Goal: Transaction & Acquisition: Purchase product/service

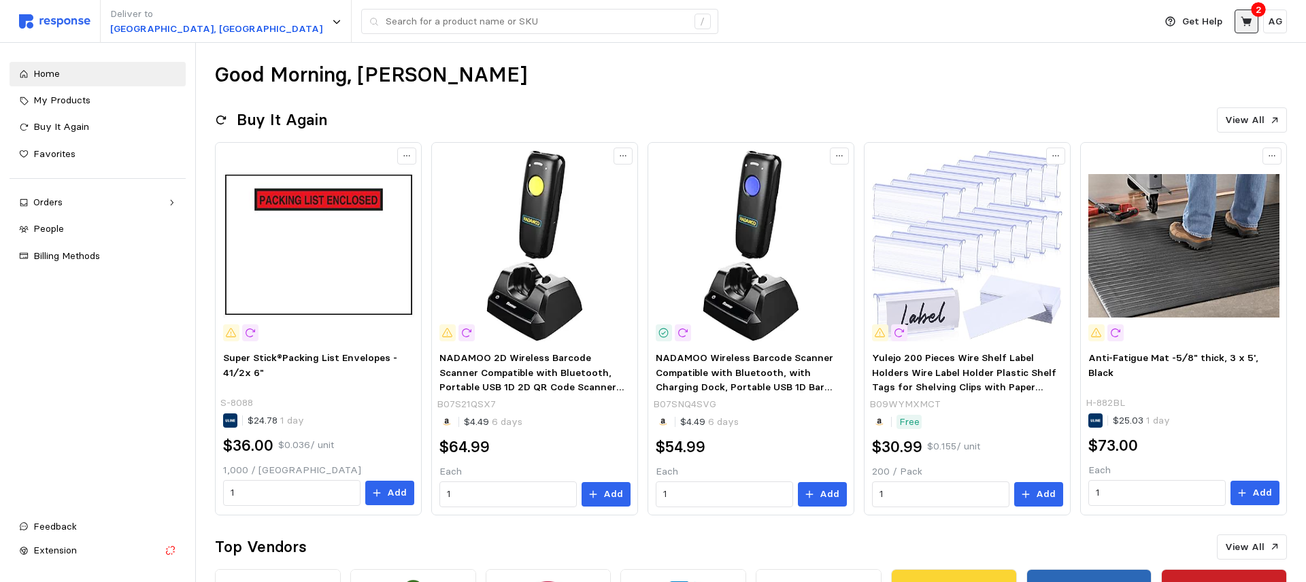
click at [1249, 22] on icon at bounding box center [1245, 21] width 11 height 10
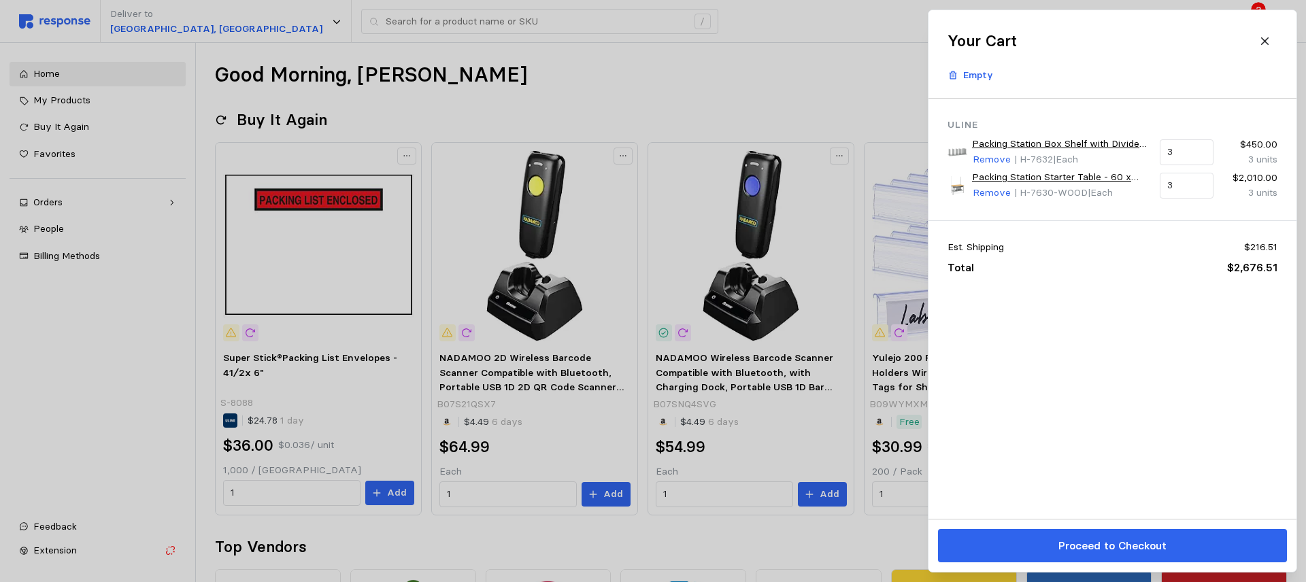
drag, startPoint x: 837, startPoint y: 96, endPoint x: 840, endPoint y: 103, distance: 8.0
click at [837, 96] on div at bounding box center [653, 291] width 1306 height 582
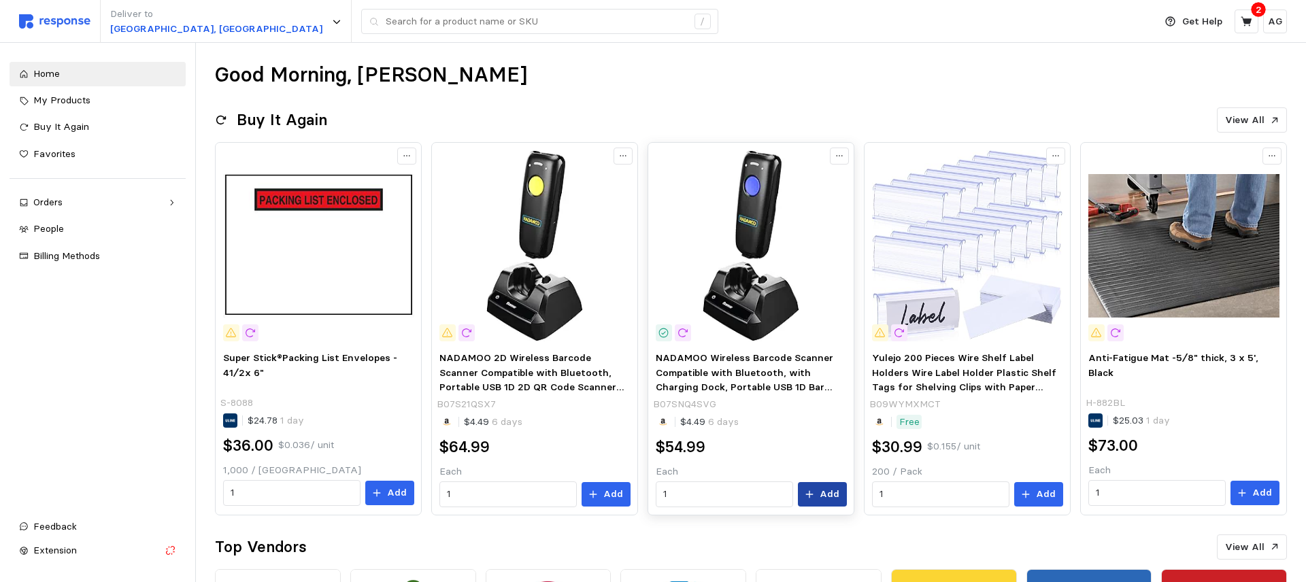
click at [830, 483] on button "Add" at bounding box center [822, 494] width 49 height 24
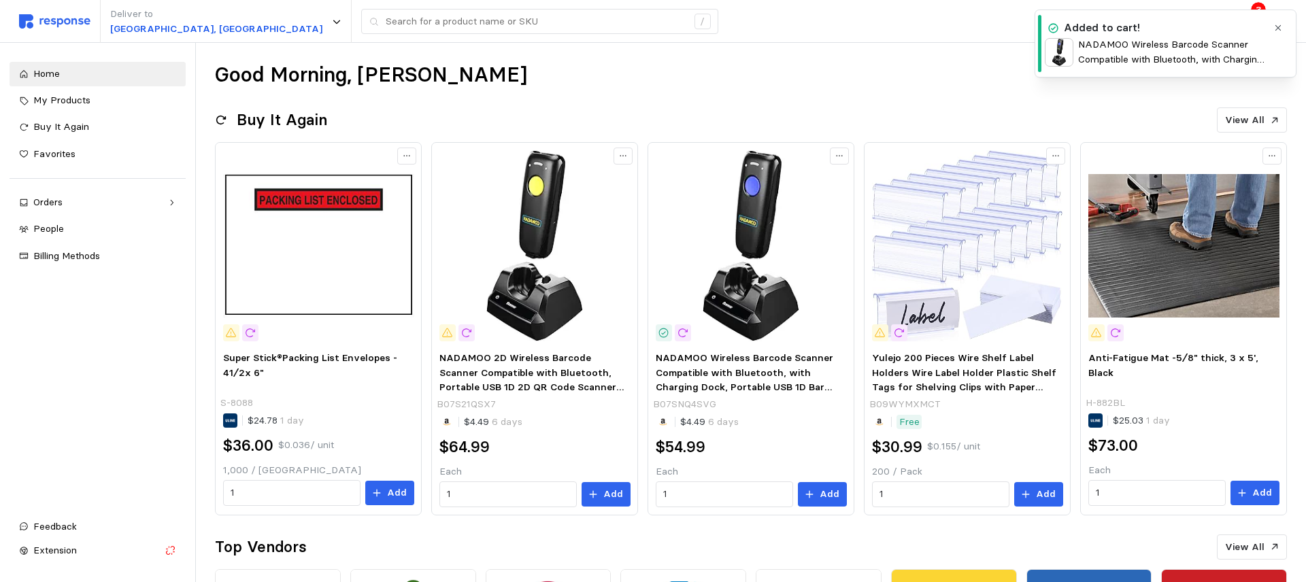
click at [1277, 30] on icon "button" at bounding box center [1278, 28] width 10 height 10
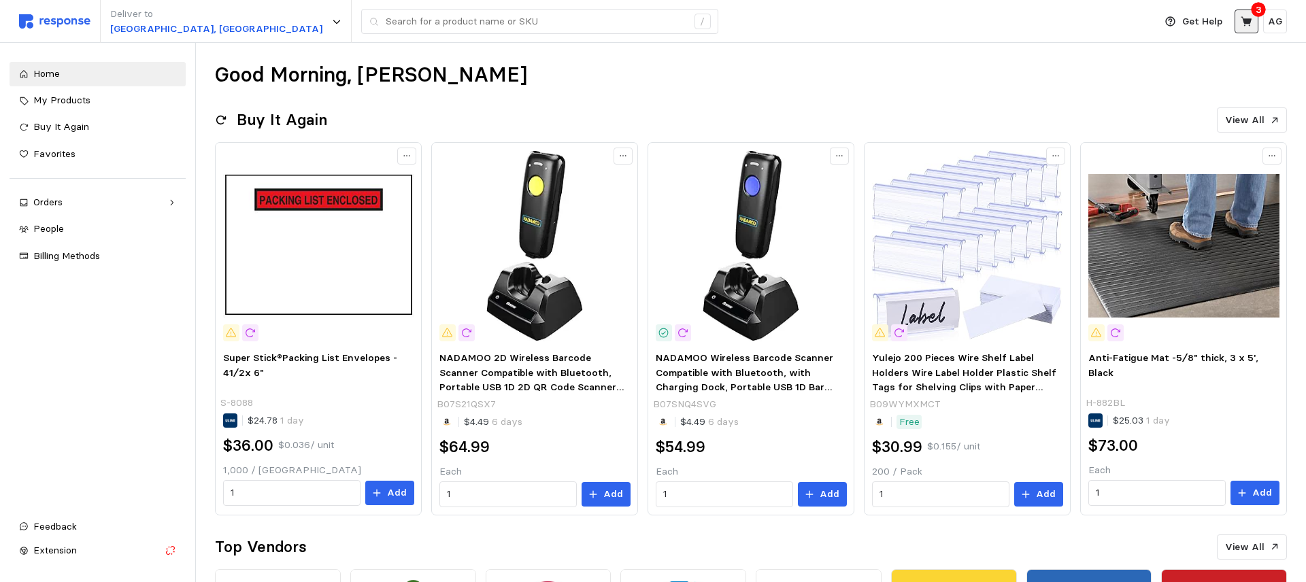
click at [1252, 19] on button at bounding box center [1246, 22] width 24 height 24
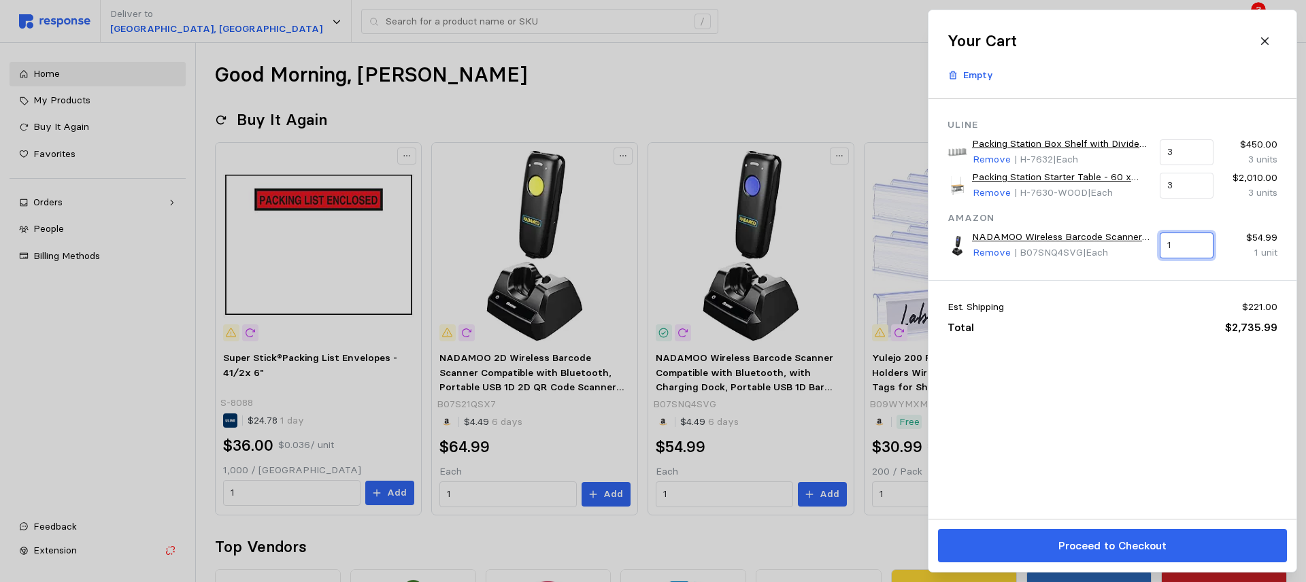
click at [1183, 245] on input "1" at bounding box center [1186, 245] width 38 height 24
click at [1179, 276] on div "3 $164.97" at bounding box center [1230, 278] width 122 height 15
type input "3"
click at [712, 45] on div at bounding box center [653, 291] width 1306 height 582
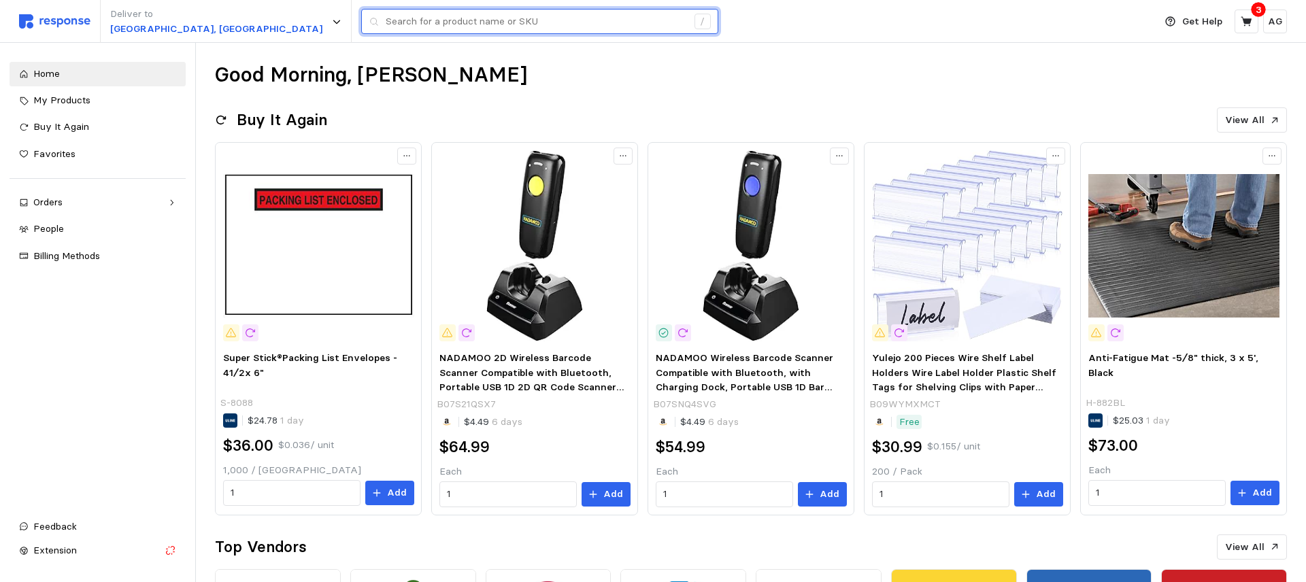
click at [386, 23] on input "text" at bounding box center [536, 22] width 301 height 24
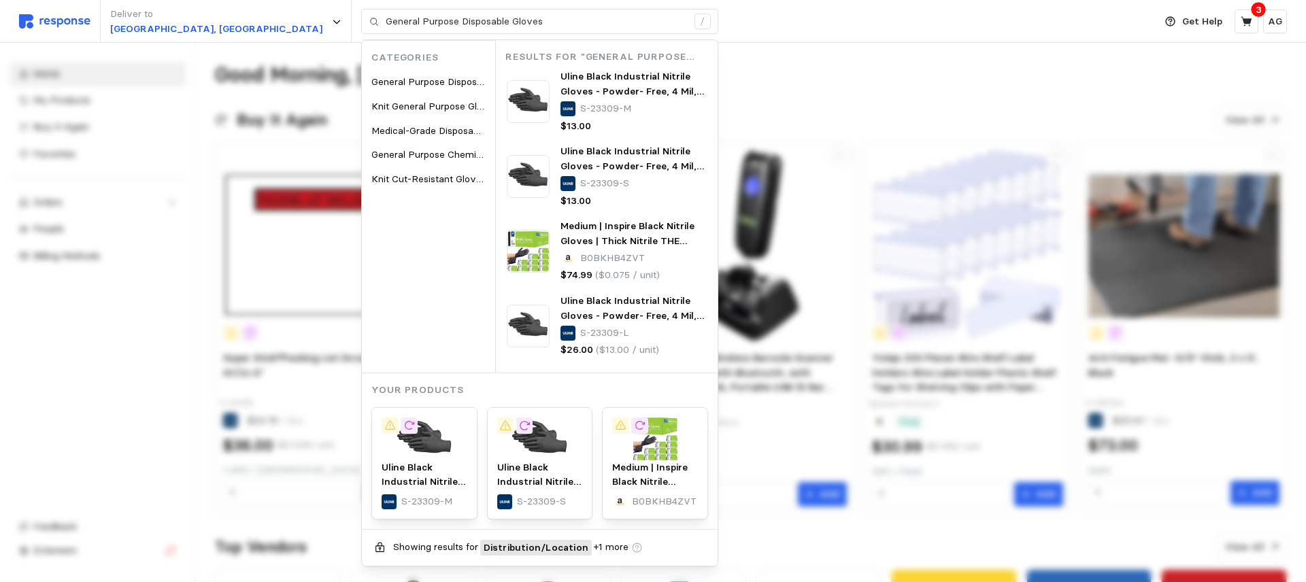
drag, startPoint x: 934, startPoint y: 71, endPoint x: 915, endPoint y: 67, distance: 19.6
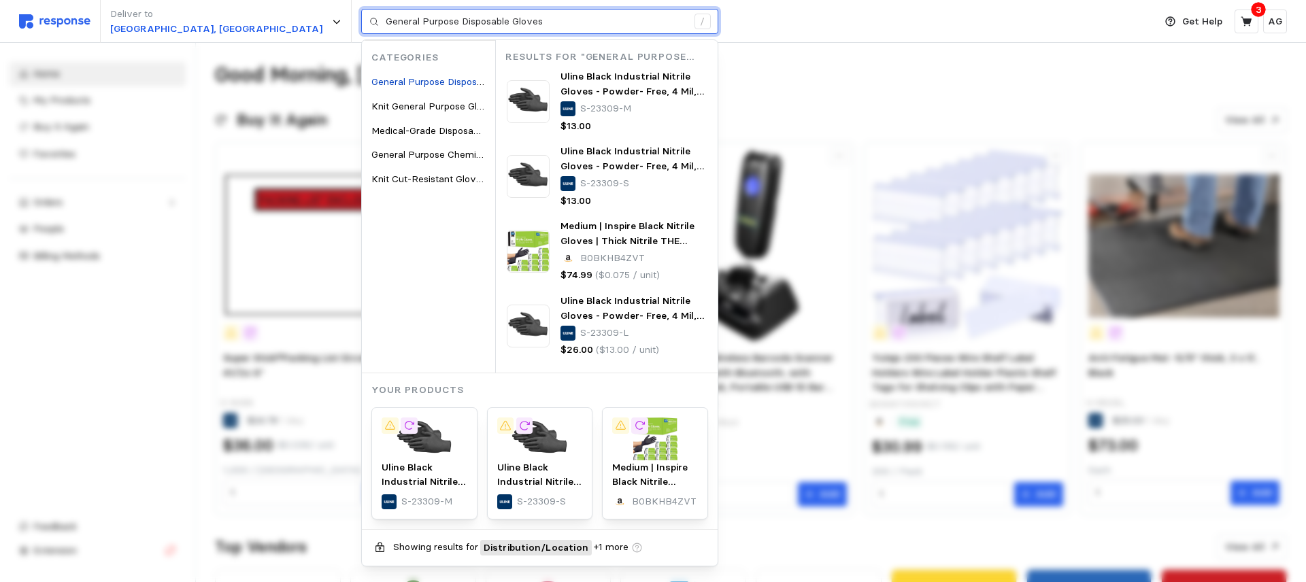
drag, startPoint x: 433, startPoint y: 28, endPoint x: 237, endPoint y: 15, distance: 197.0
click at [361, 15] on div "General Purpose Disposable Gloves /" at bounding box center [539, 22] width 357 height 26
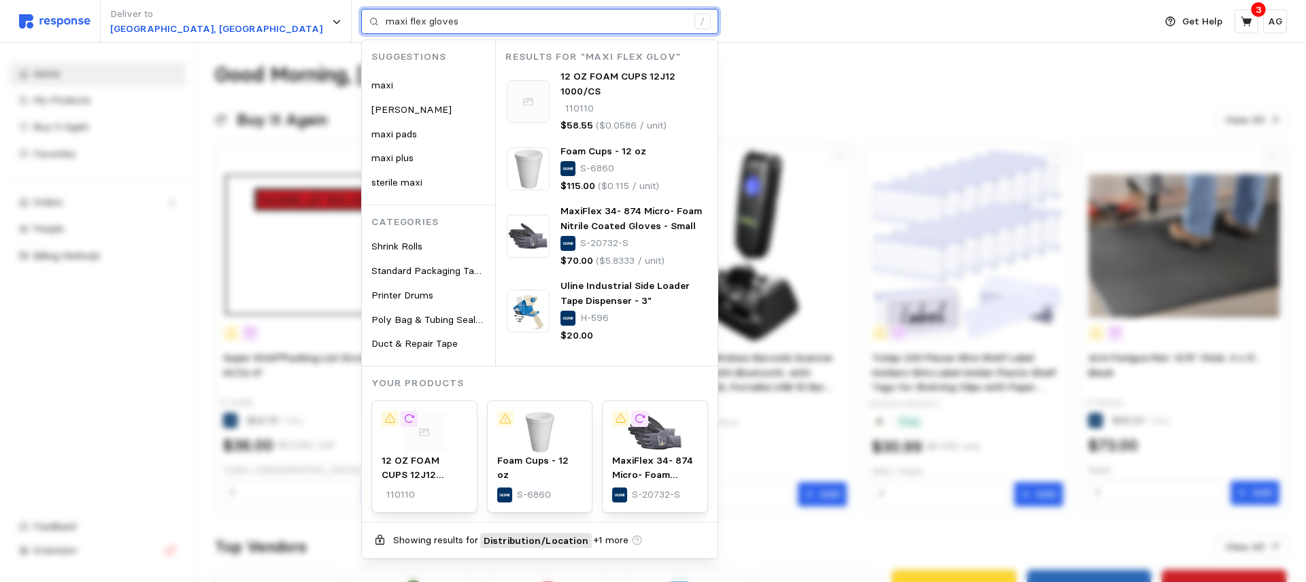
type input "maxi flex gloves"
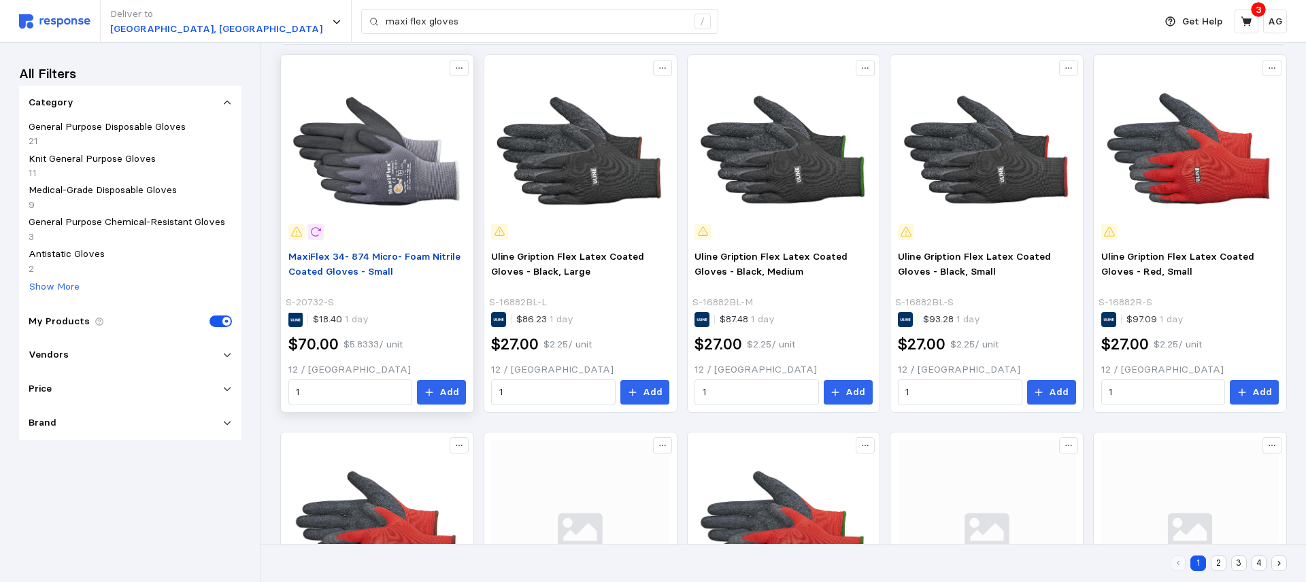
scroll to position [233, 0]
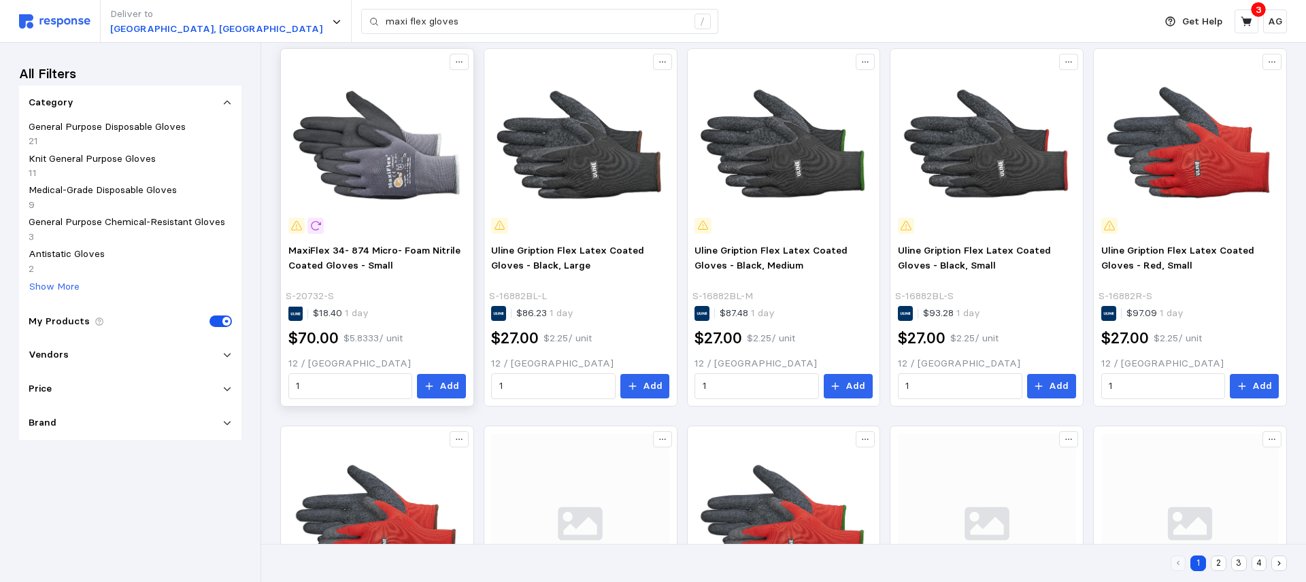
click at [388, 202] on img at bounding box center [377, 145] width 178 height 178
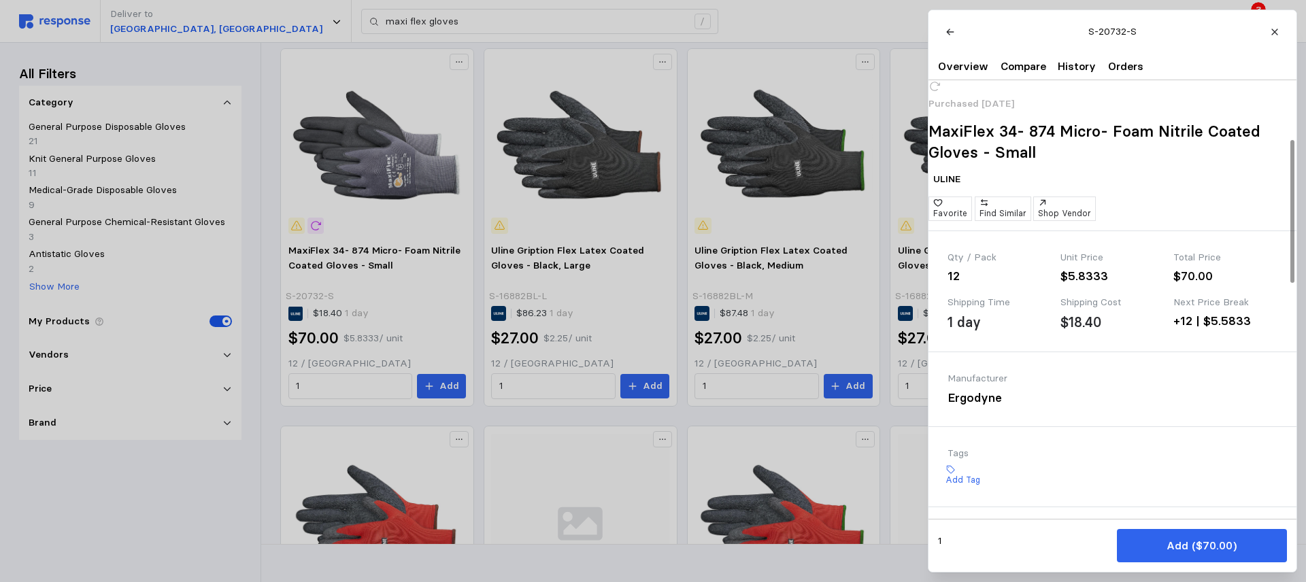
scroll to position [180, 0]
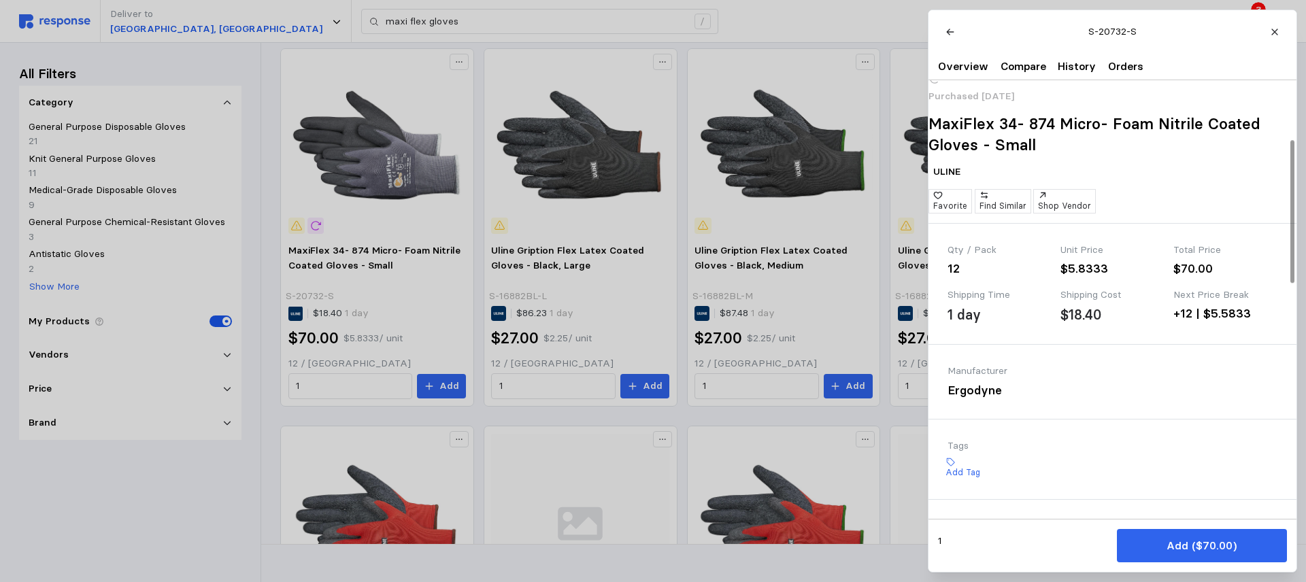
click at [1202, 549] on p "Add ($70.00)" at bounding box center [1201, 545] width 70 height 17
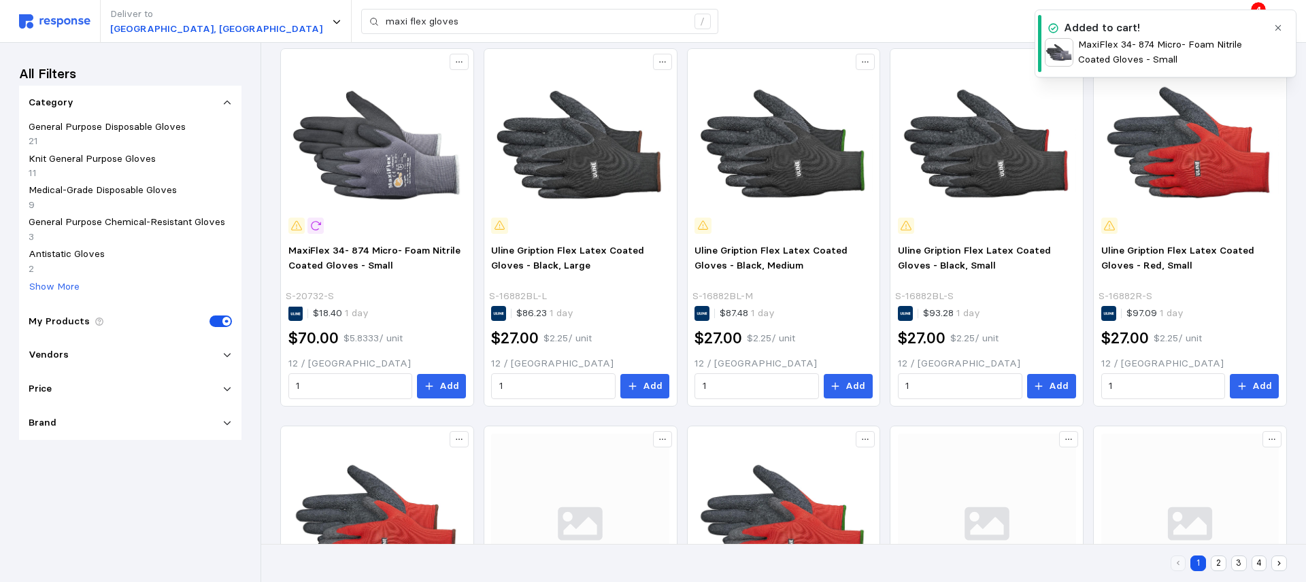
click at [1274, 27] on icon "button" at bounding box center [1278, 28] width 10 height 10
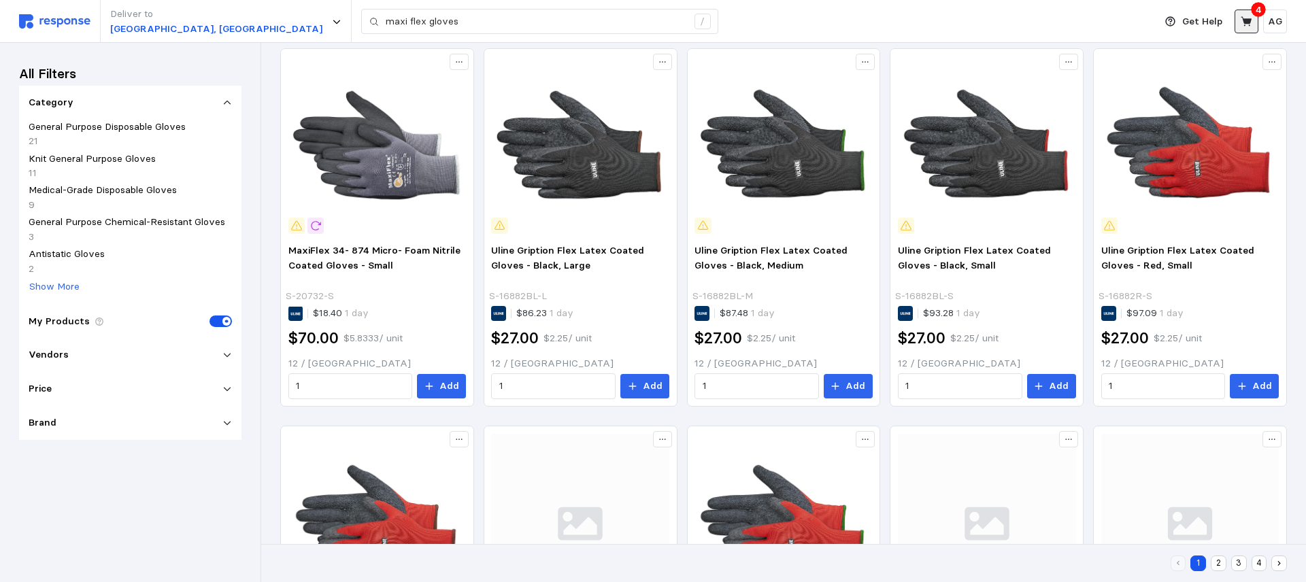
click at [1246, 16] on icon at bounding box center [1246, 22] width 12 height 12
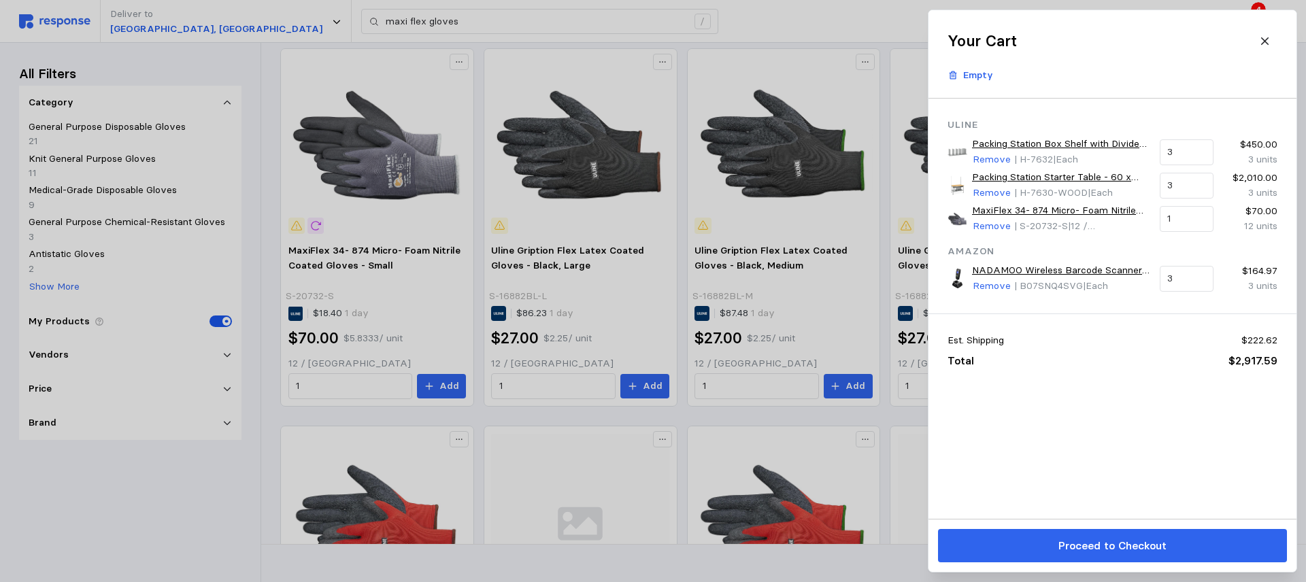
click at [552, 99] on div at bounding box center [653, 291] width 1306 height 582
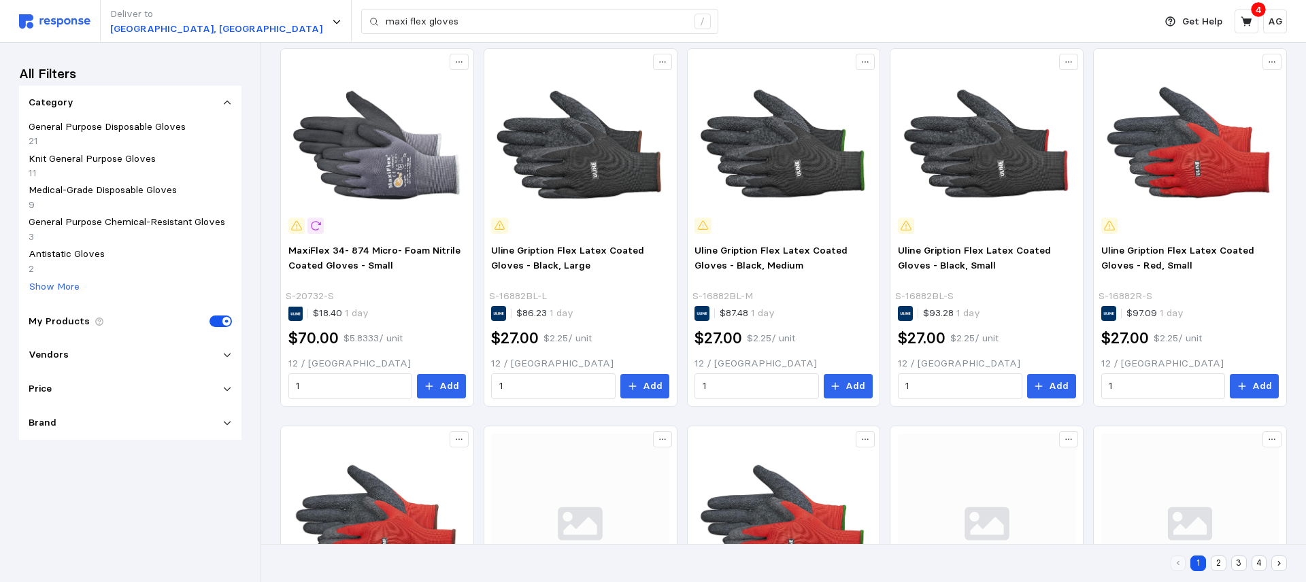
scroll to position [218, 0]
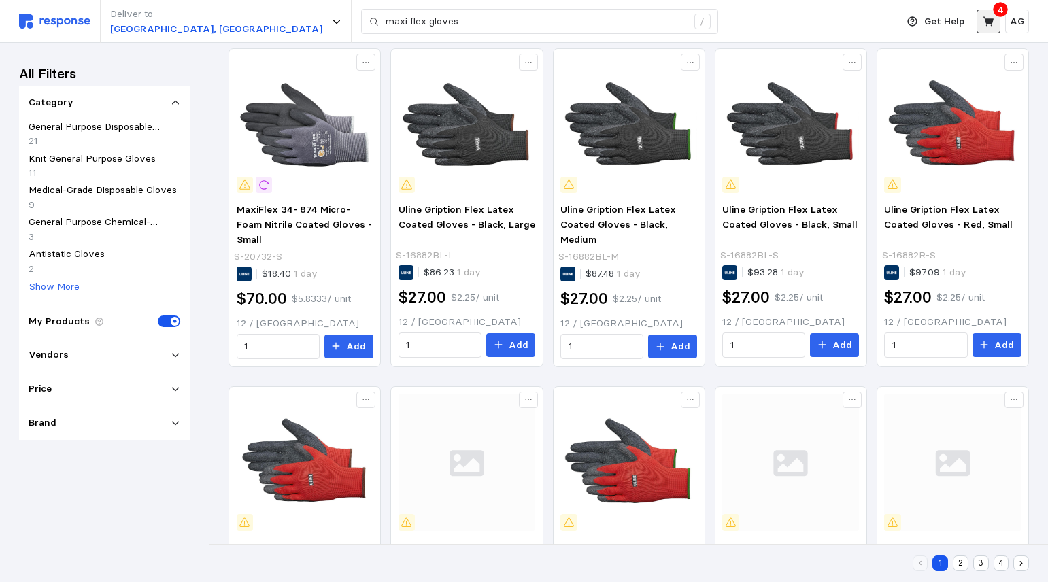
click at [992, 20] on icon at bounding box center [988, 21] width 11 height 10
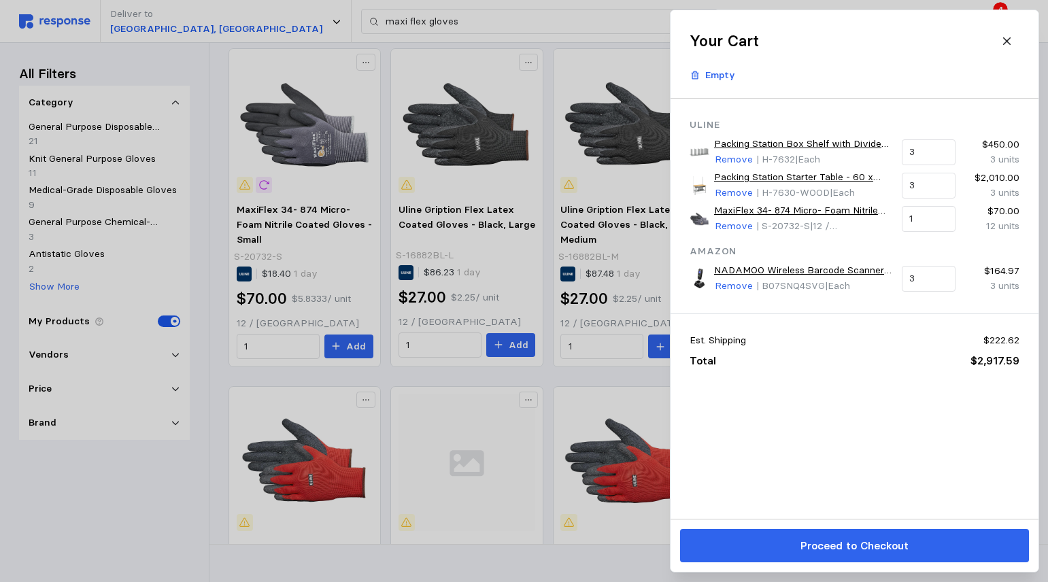
click at [97, 419] on div at bounding box center [524, 291] width 1048 height 582
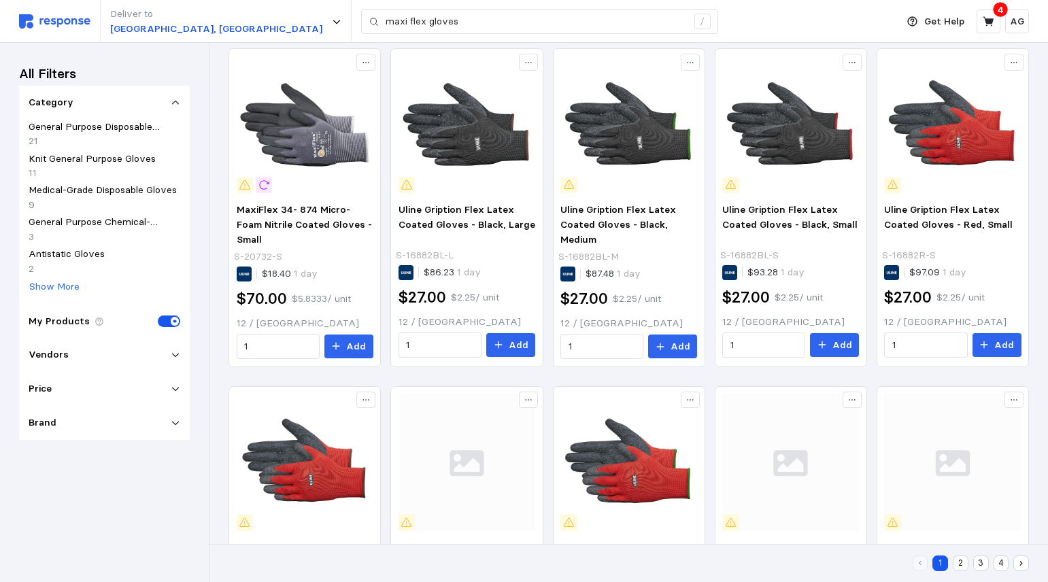
click at [91, 425] on div "All Filters Category General Purpose Disposable Gloves 21 Knit General Purpose …" at bounding box center [104, 312] width 171 height 501
click at [67, 17] on img at bounding box center [54, 21] width 71 height 14
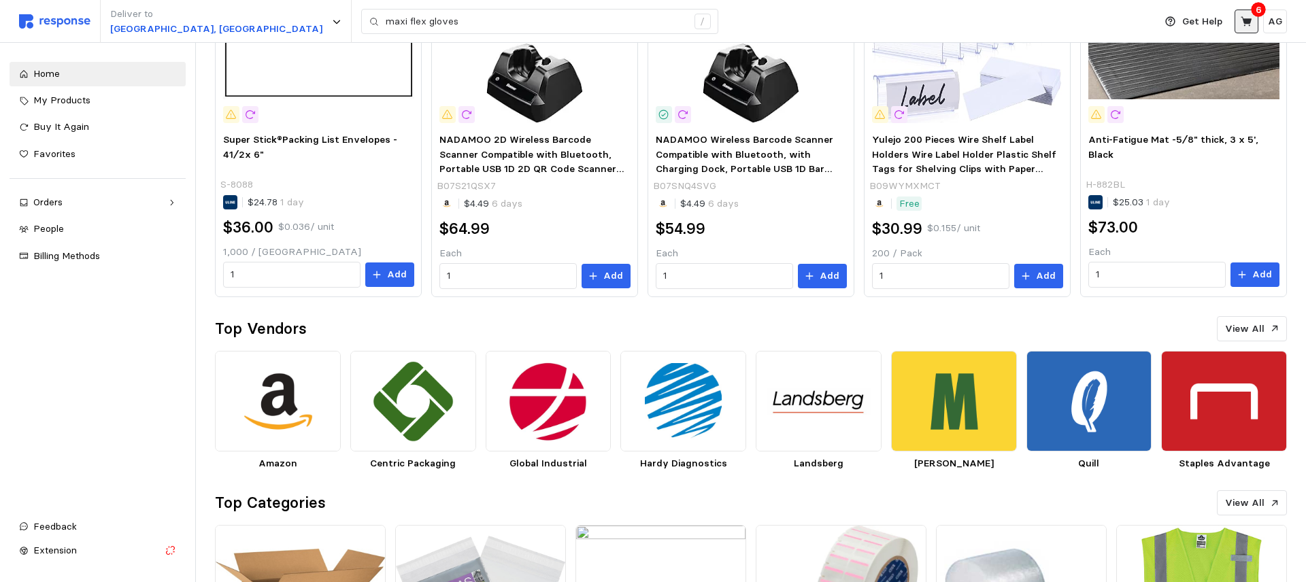
click at [1251, 20] on icon at bounding box center [1246, 22] width 12 height 12
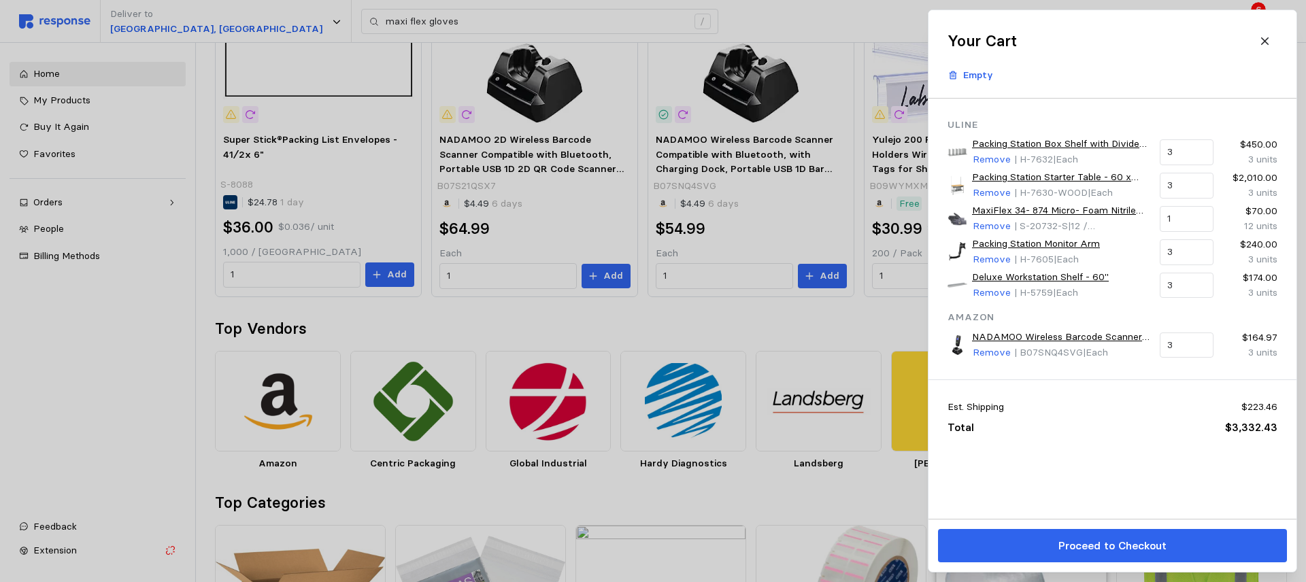
click at [1104, 545] on p "Proceed to Checkout" at bounding box center [1111, 545] width 108 height 17
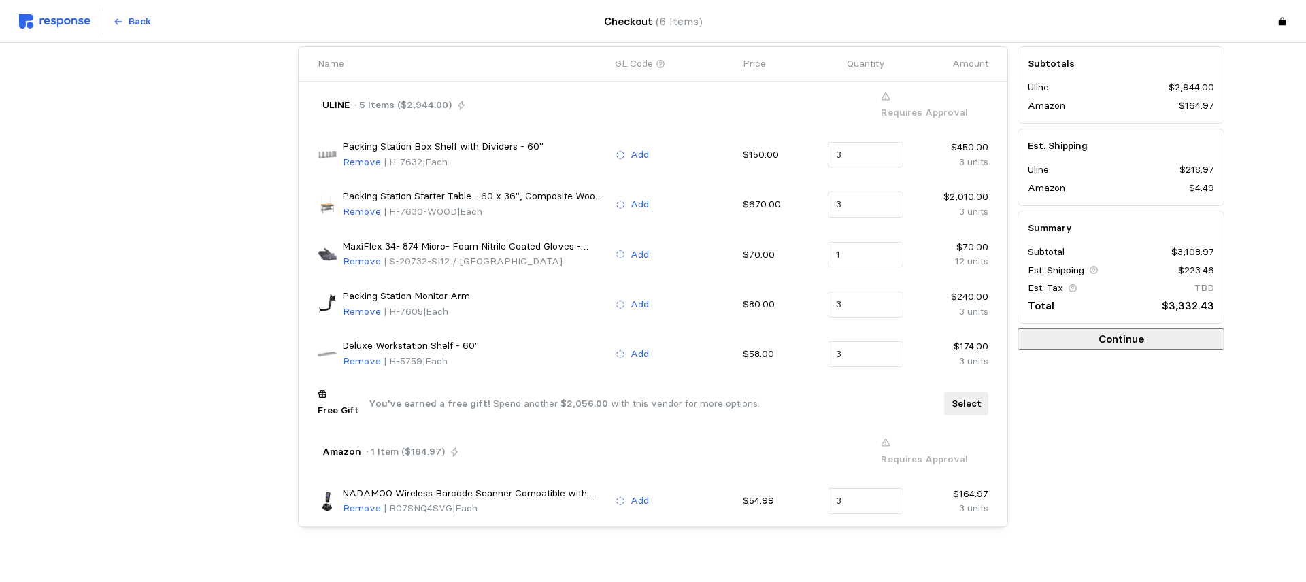
scroll to position [97, 0]
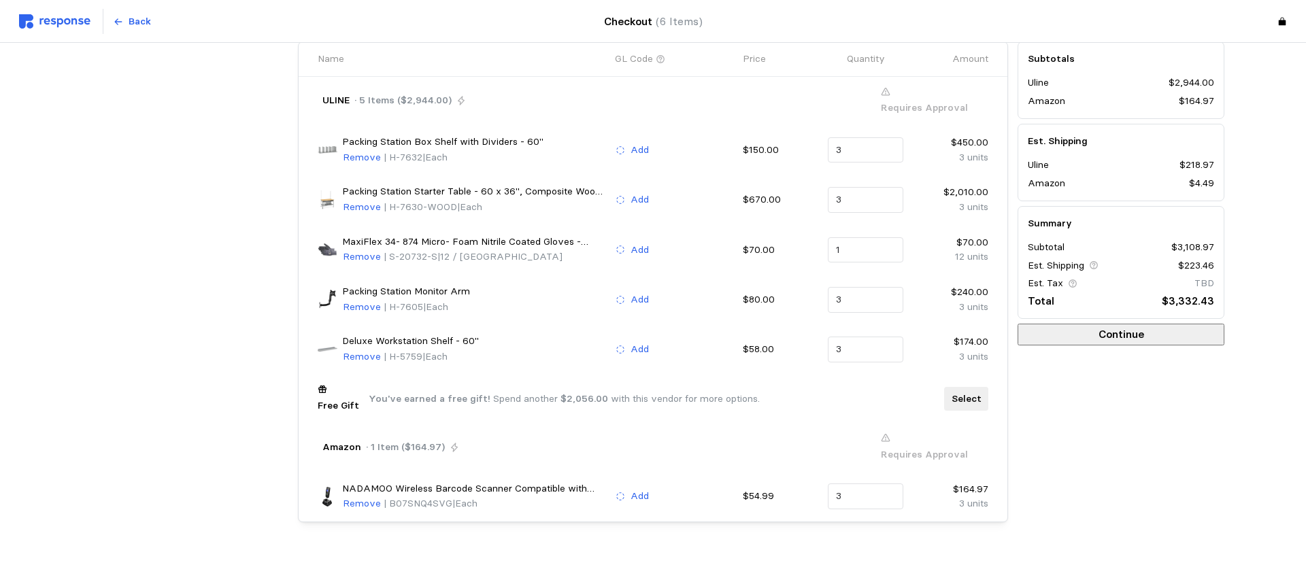
click at [970, 397] on p "Select" at bounding box center [966, 399] width 30 height 15
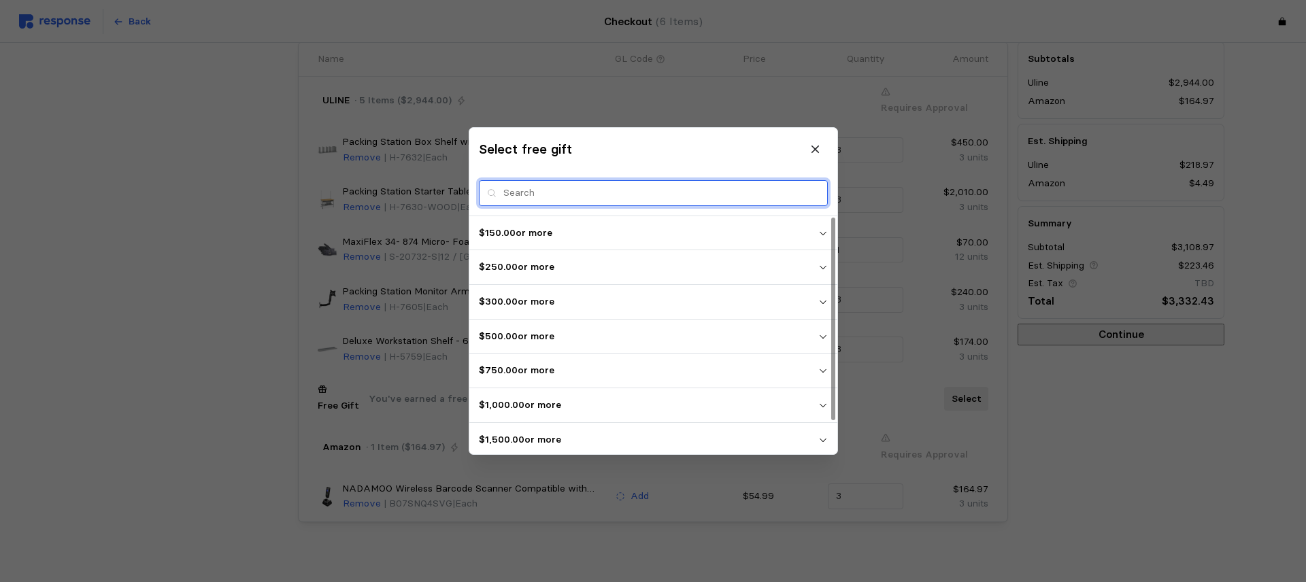
click at [552, 196] on input "text" at bounding box center [661, 193] width 316 height 24
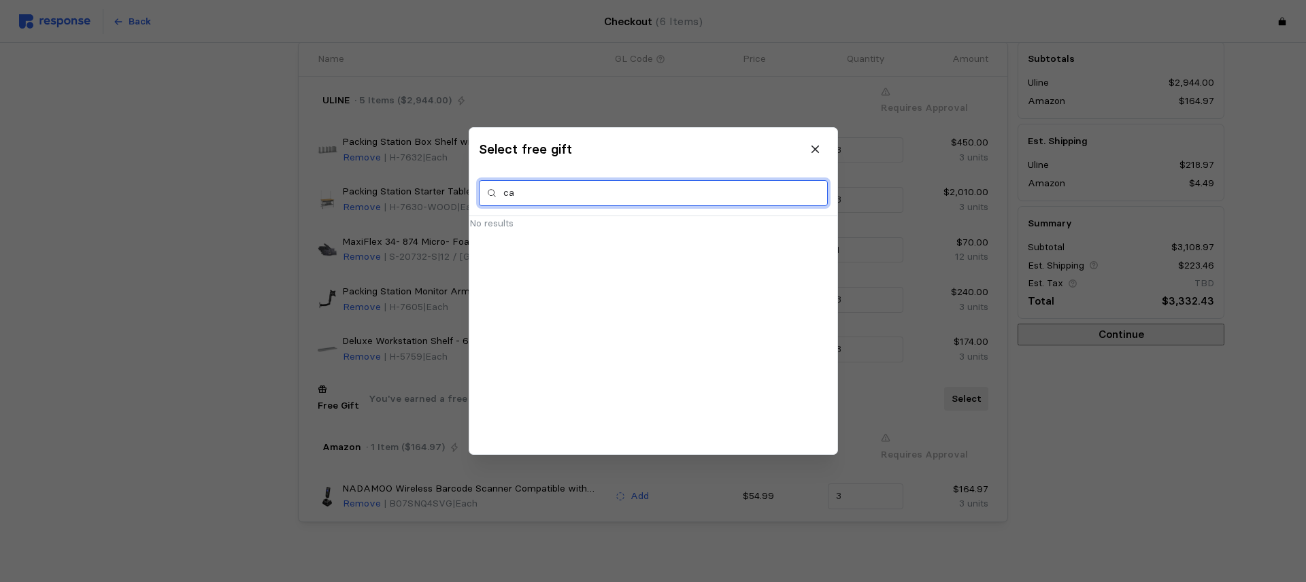
type input "c"
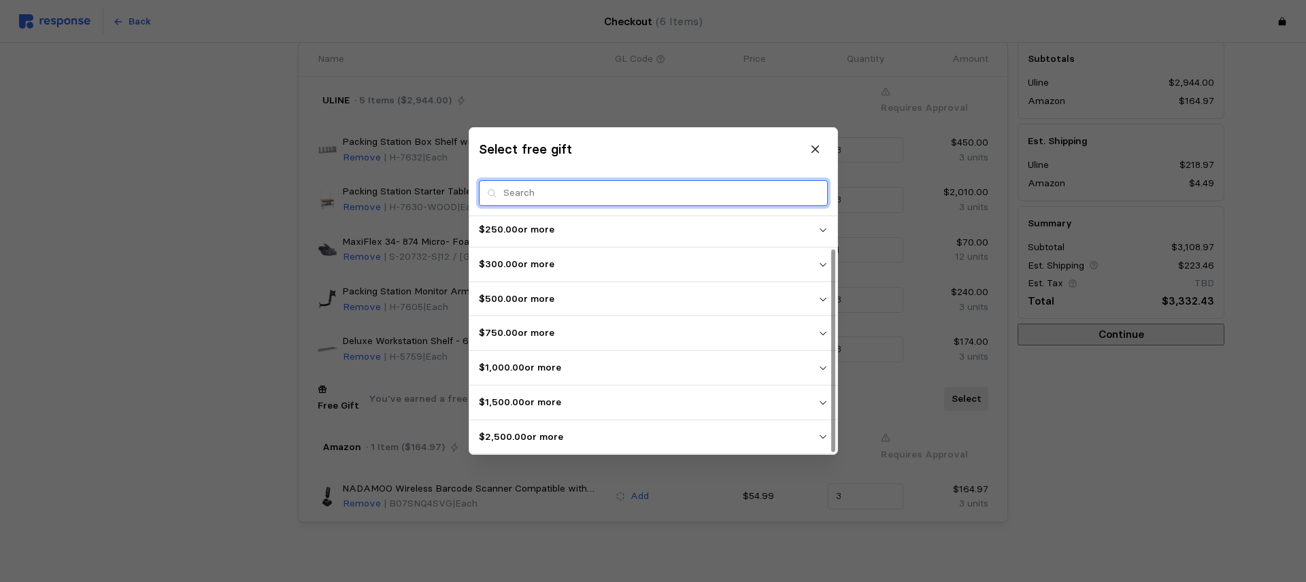
scroll to position [0, 0]
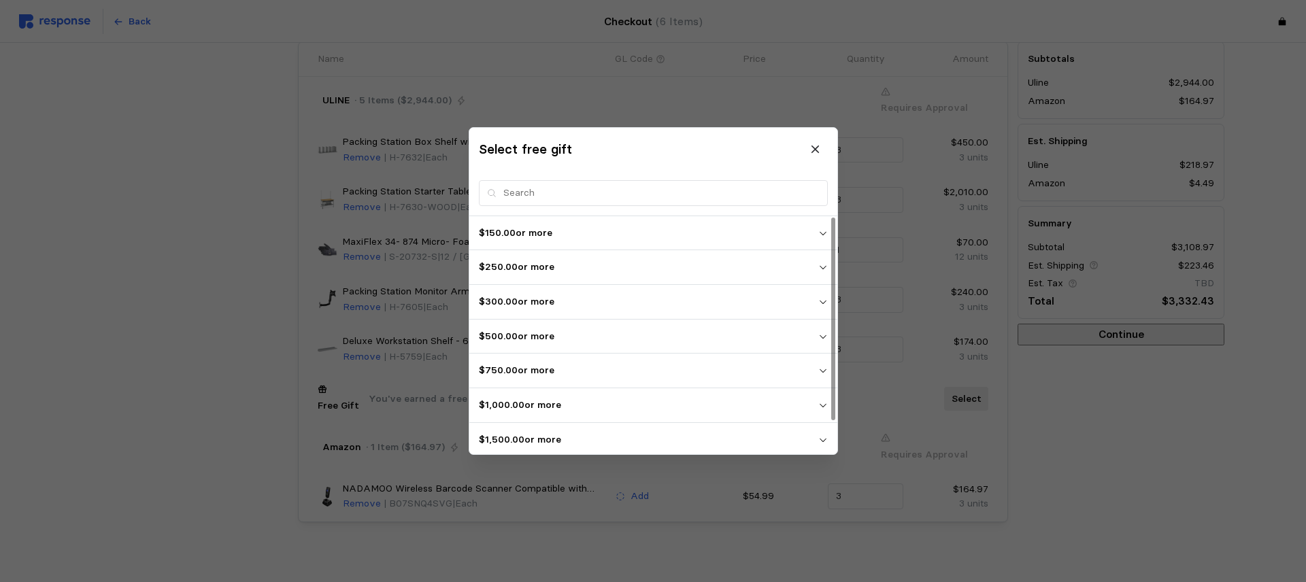
click at [536, 243] on span "$150.00 or more" at bounding box center [648, 233] width 339 height 24
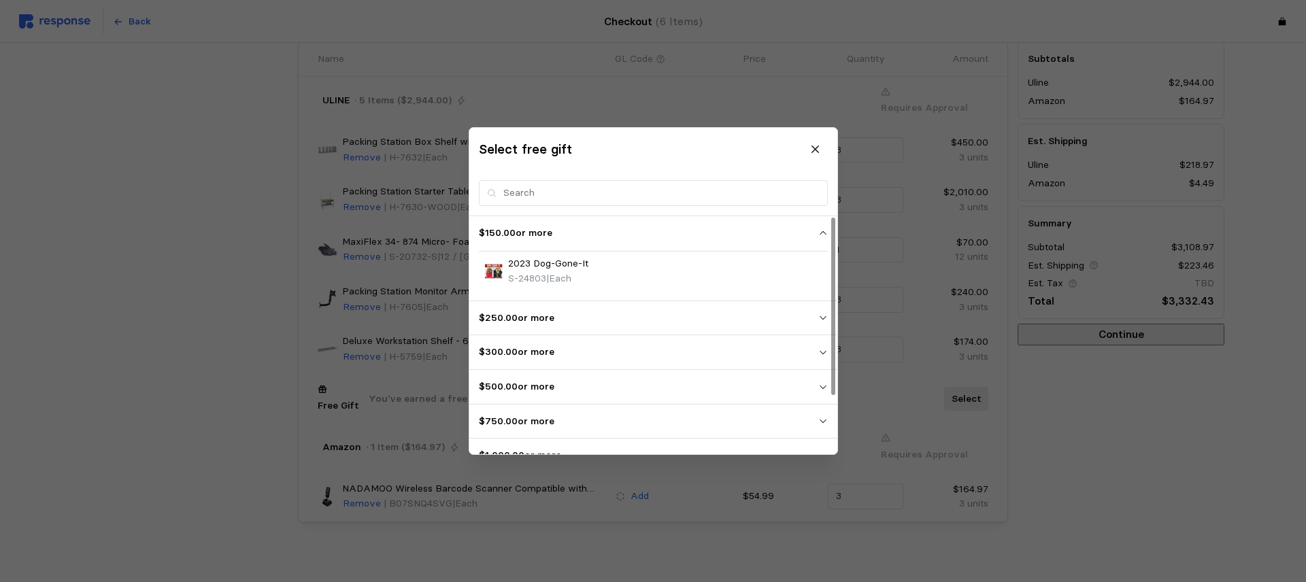
click at [558, 311] on p "$250.00 or more" at bounding box center [648, 318] width 339 height 15
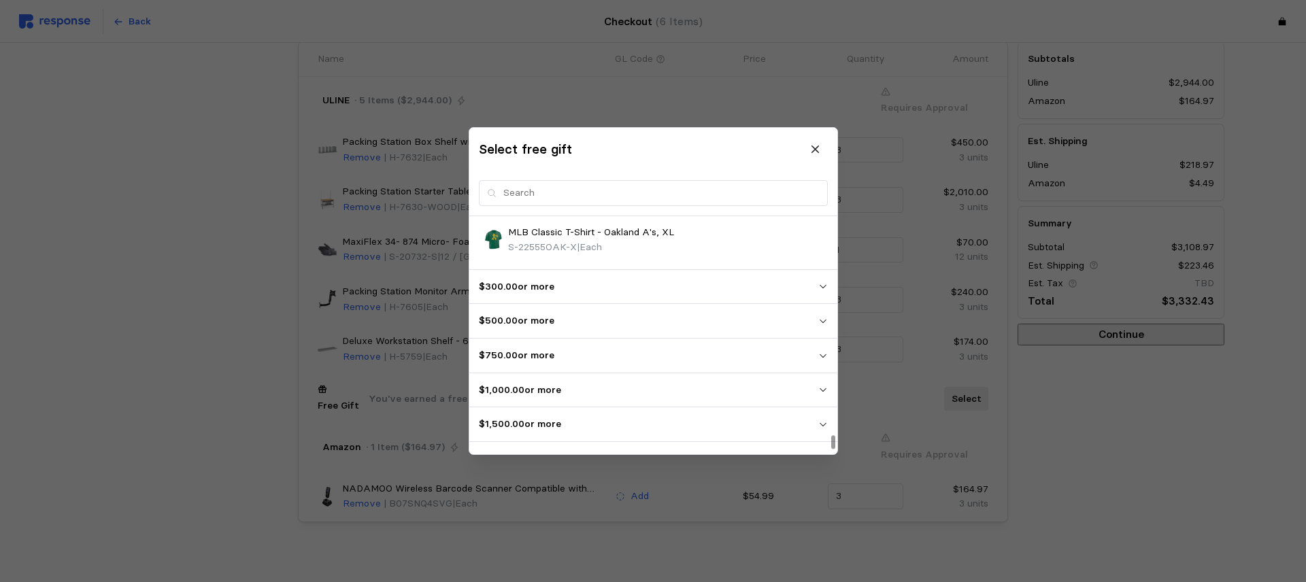
scroll to position [3848, 0]
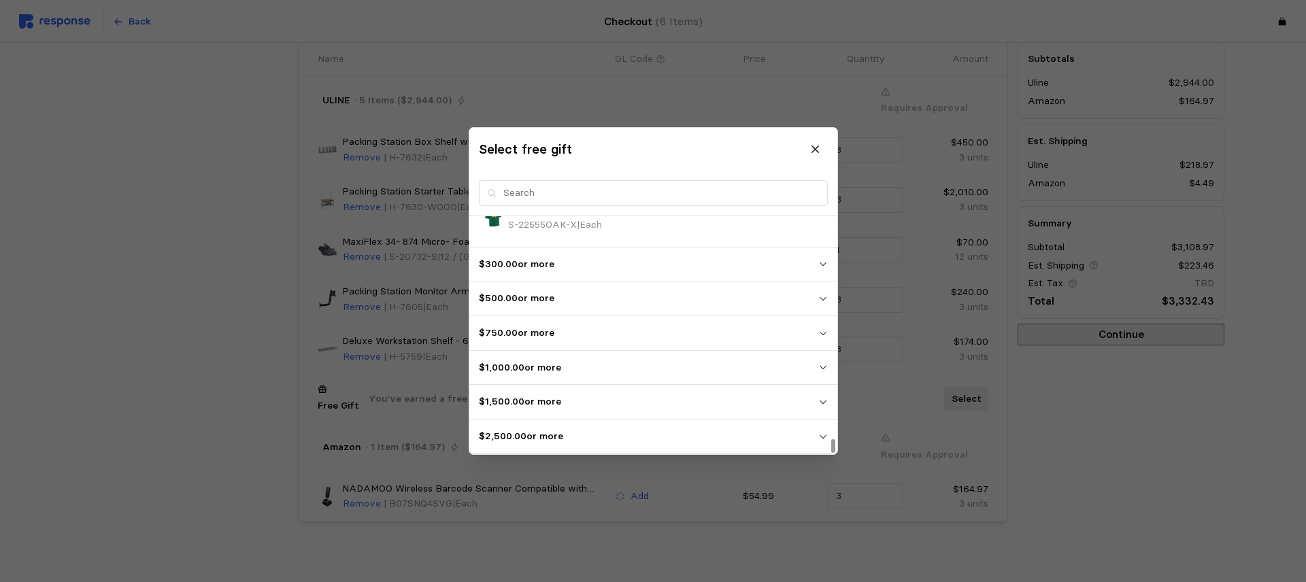
drag, startPoint x: 218, startPoint y: 216, endPoint x: 834, endPoint y: 151, distance: 619.6
click at [218, 216] on div at bounding box center [653, 291] width 1306 height 582
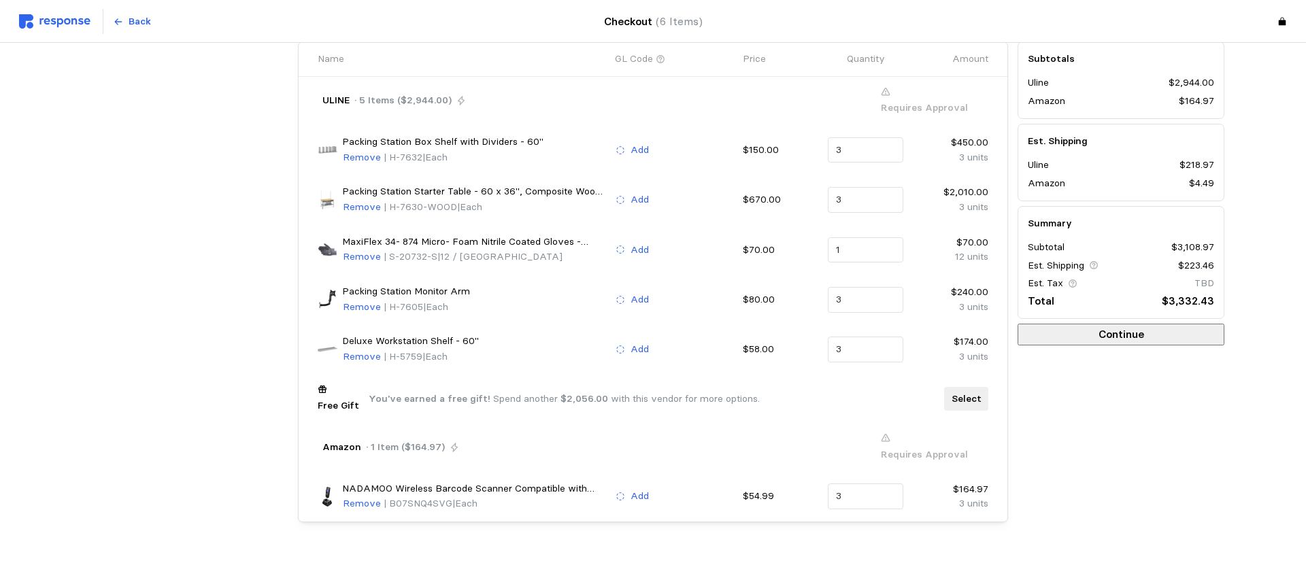
click at [961, 392] on p "Select" at bounding box center [966, 399] width 30 height 15
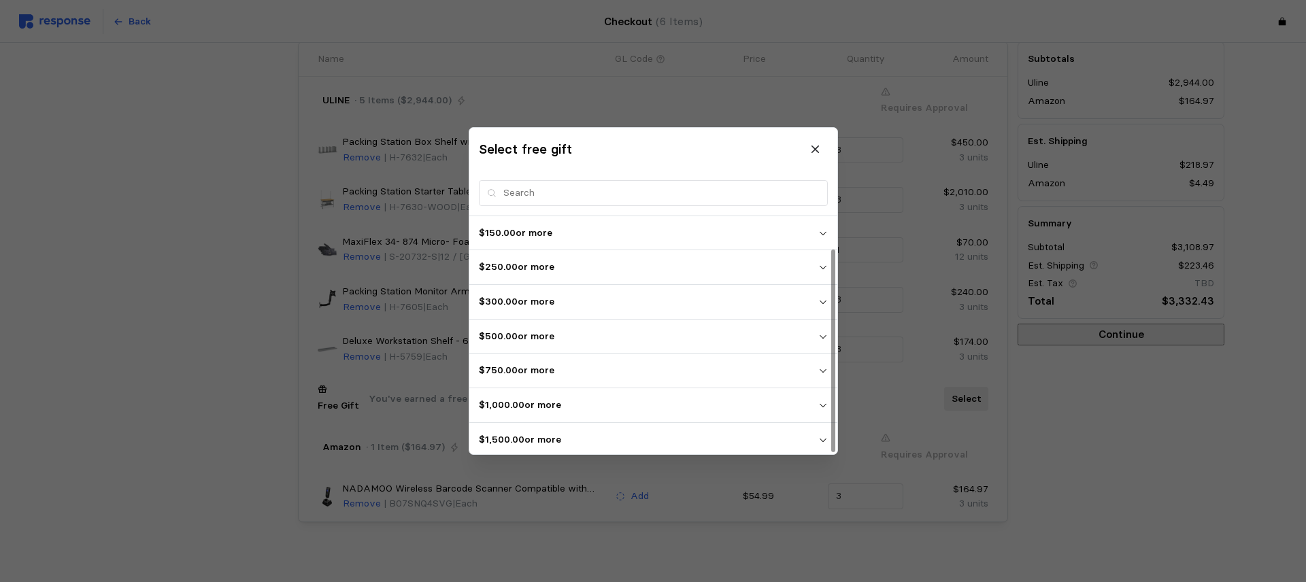
scroll to position [37, 0]
click at [552, 400] on p "$1,500.00 or more" at bounding box center [648, 402] width 339 height 15
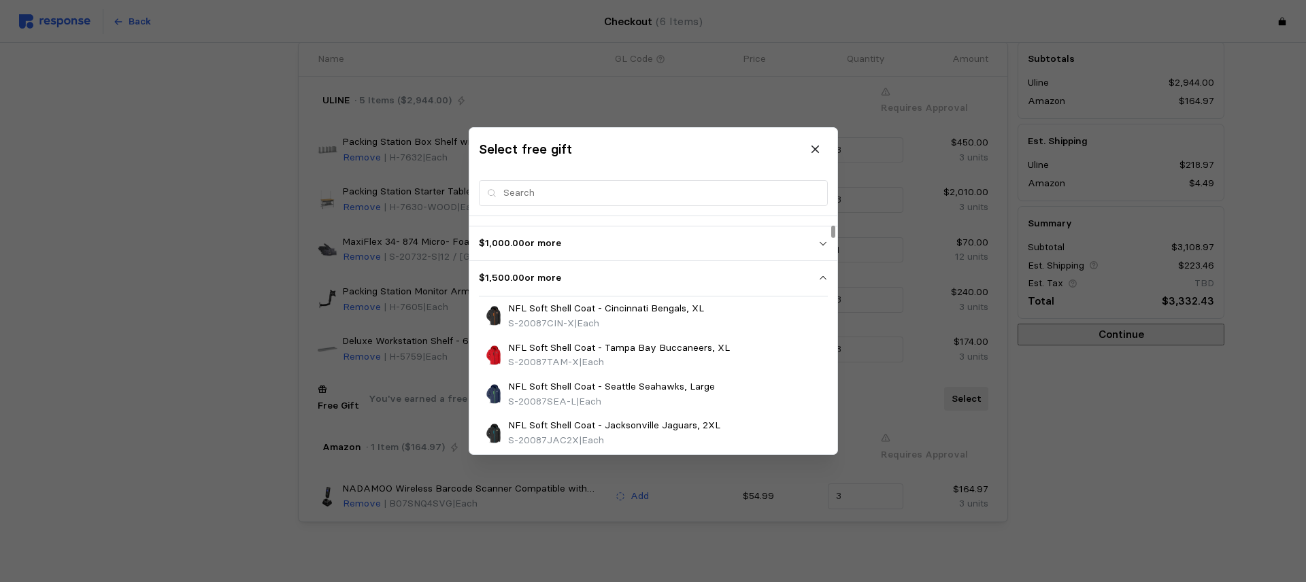
scroll to position [167, 0]
